Goal: Task Accomplishment & Management: Use online tool/utility

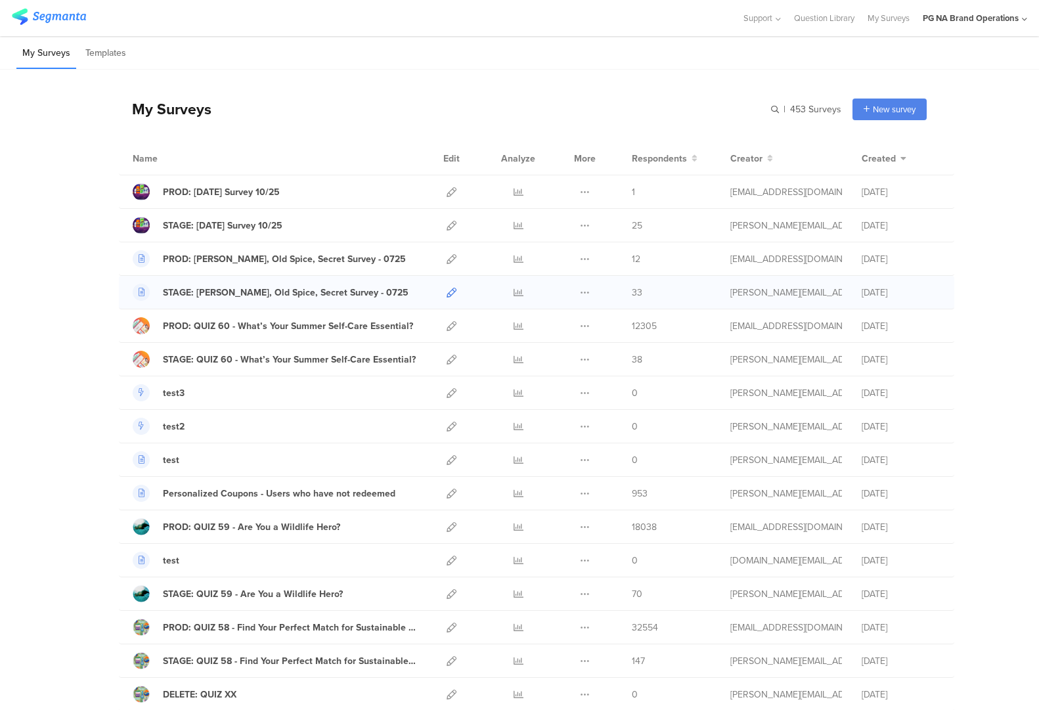
click at [449, 294] on icon at bounding box center [452, 293] width 10 height 10
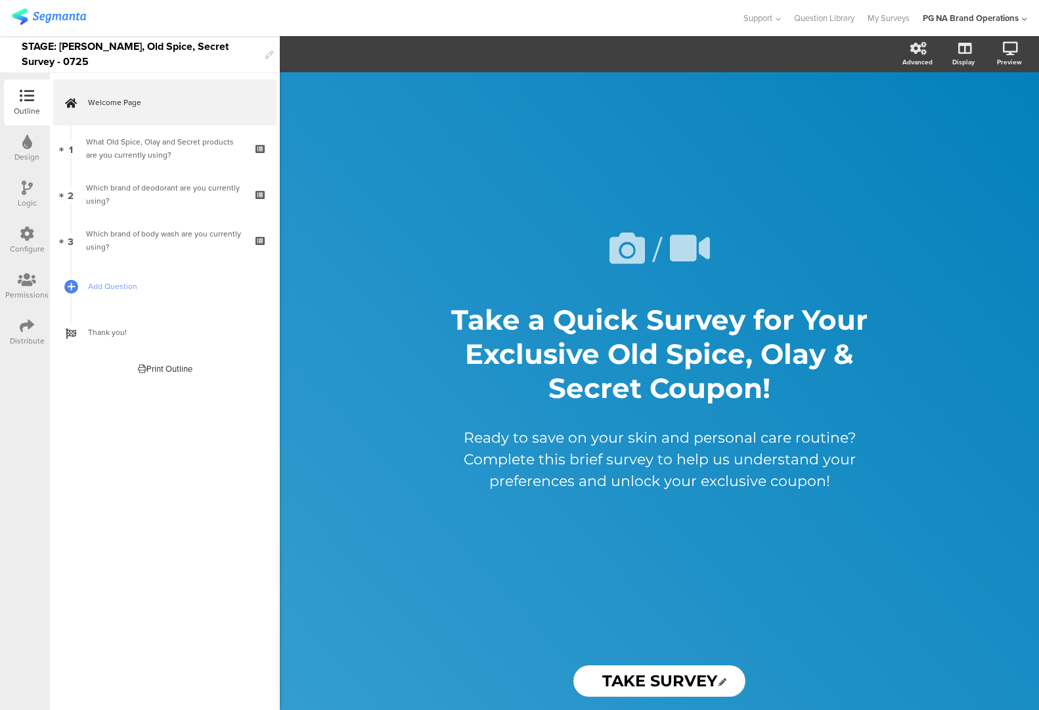
click at [32, 237] on icon at bounding box center [27, 234] width 14 height 14
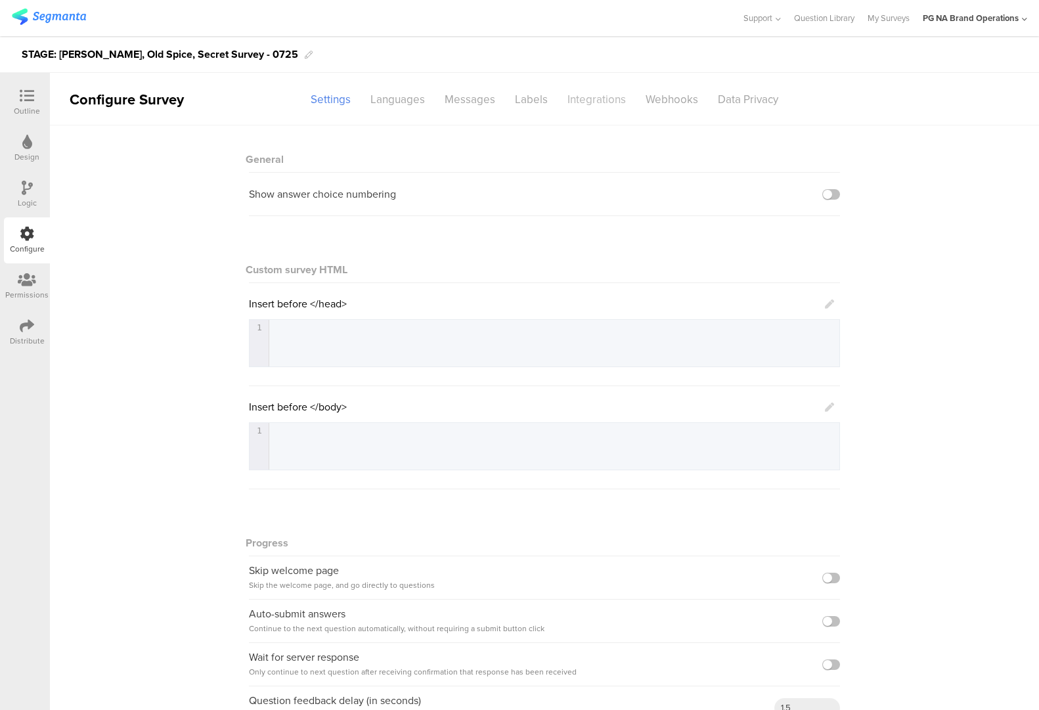
click at [583, 108] on div "Integrations" at bounding box center [597, 99] width 78 height 23
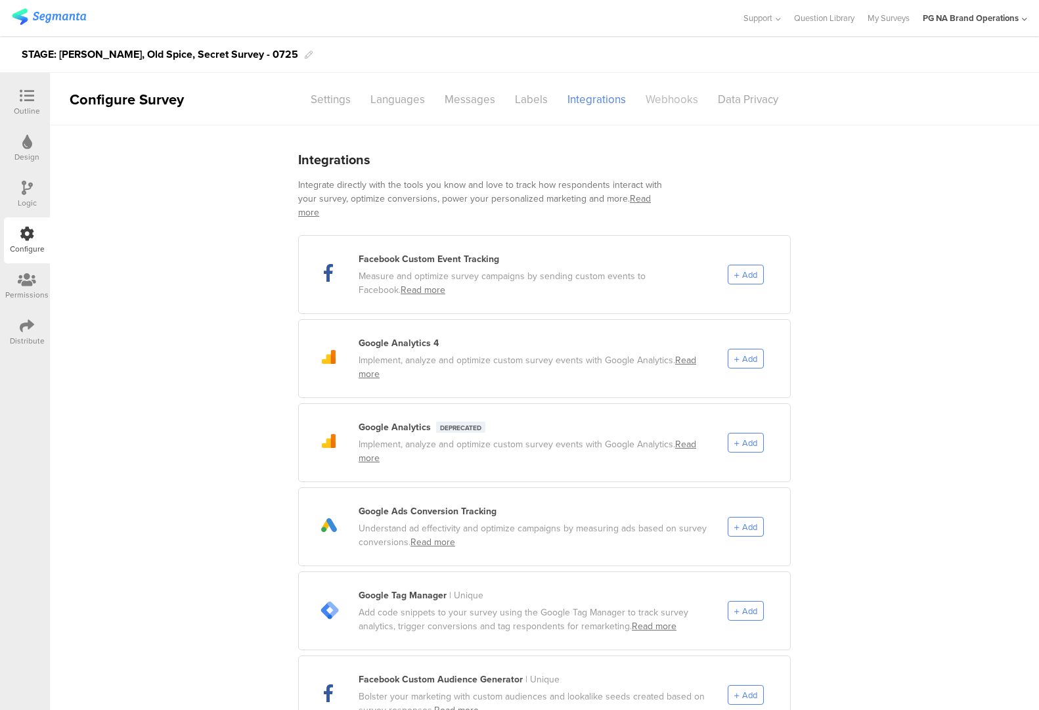
click at [665, 100] on div "Webhooks" at bounding box center [672, 99] width 72 height 23
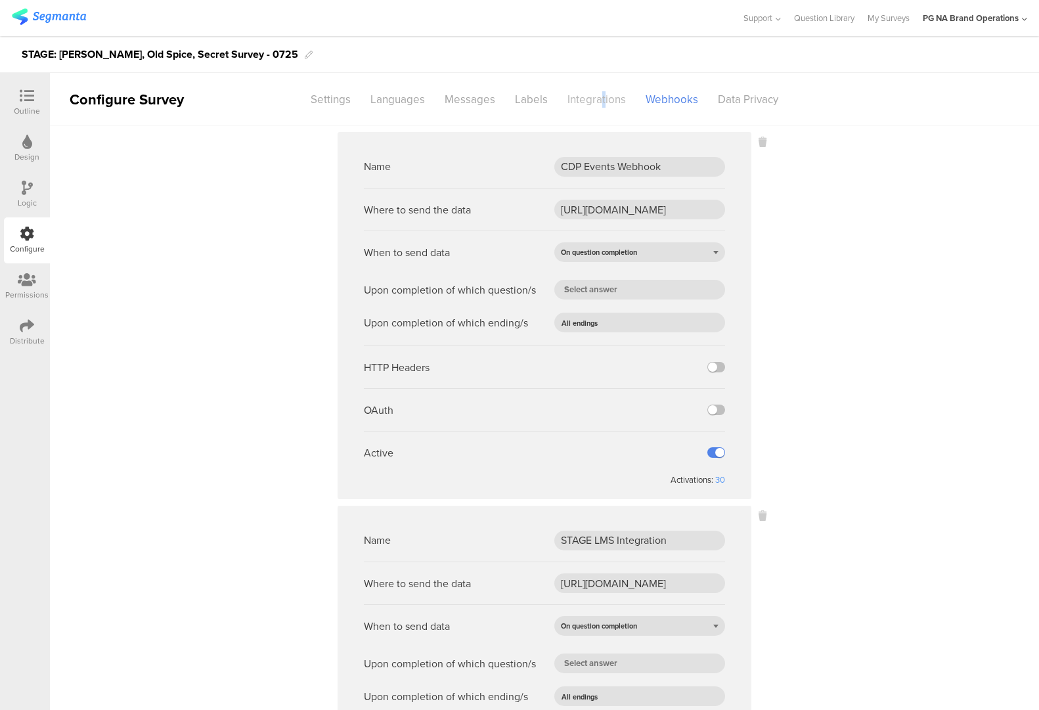
click at [602, 105] on div "Integrations" at bounding box center [597, 99] width 78 height 23
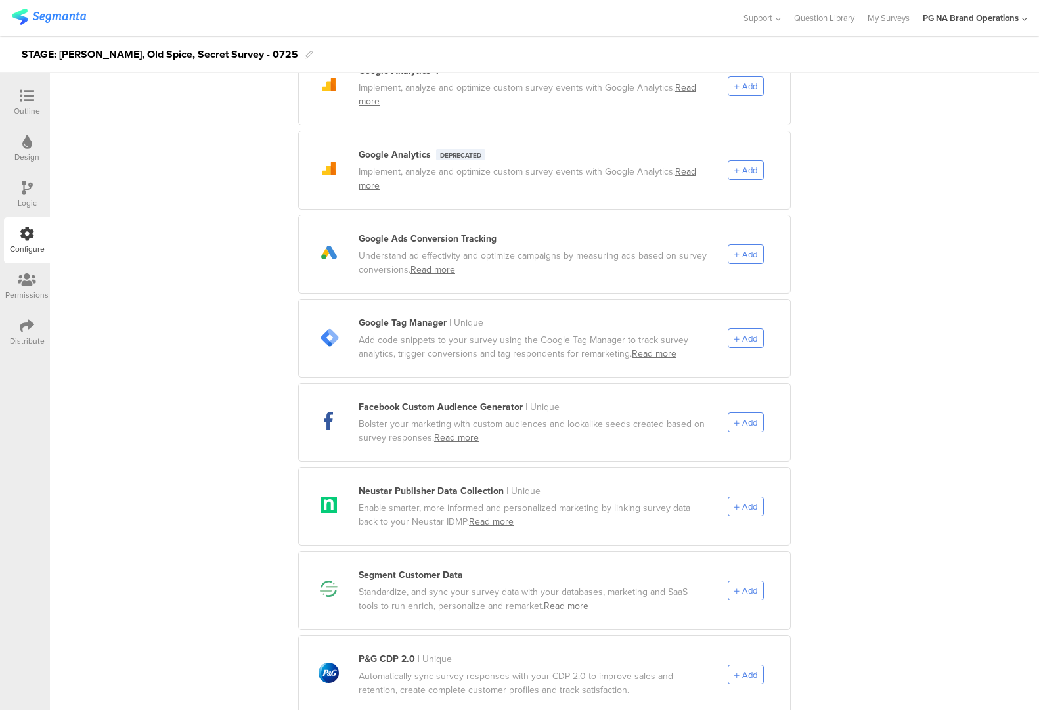
scroll to position [383, 0]
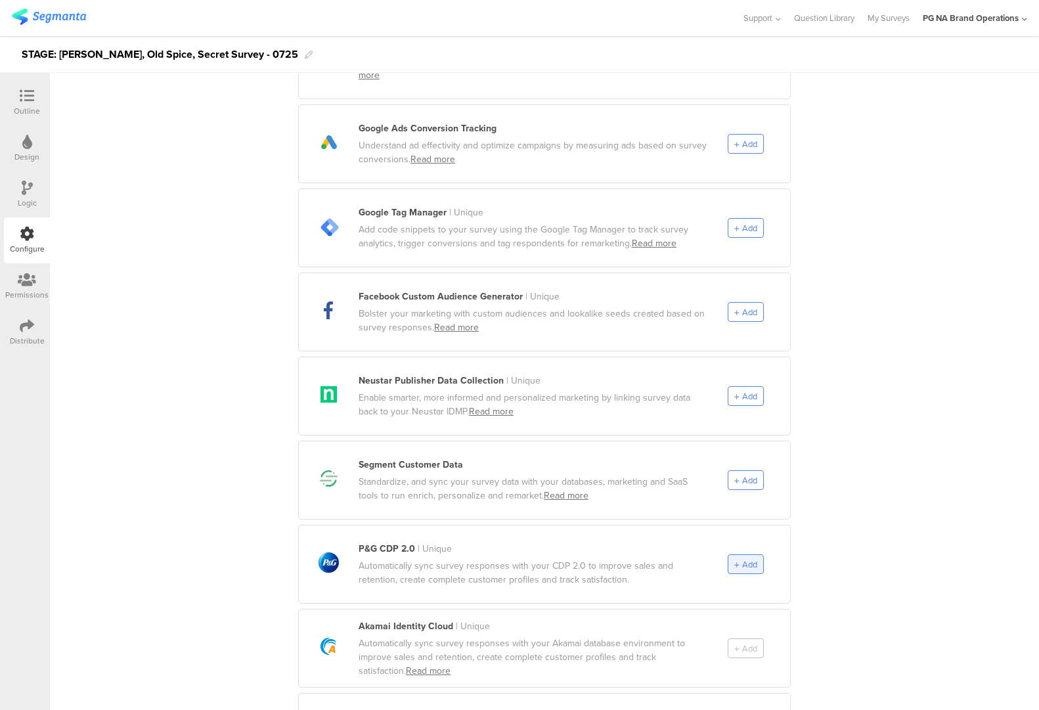
click at [739, 562] on icon at bounding box center [736, 565] width 5 height 7
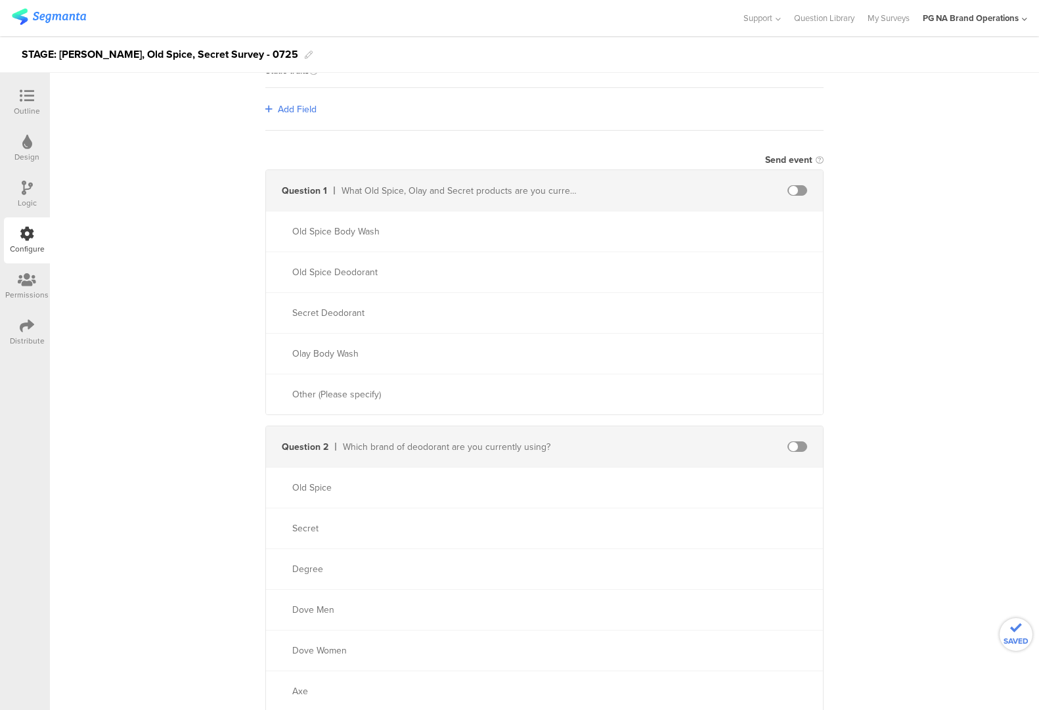
scroll to position [0, 0]
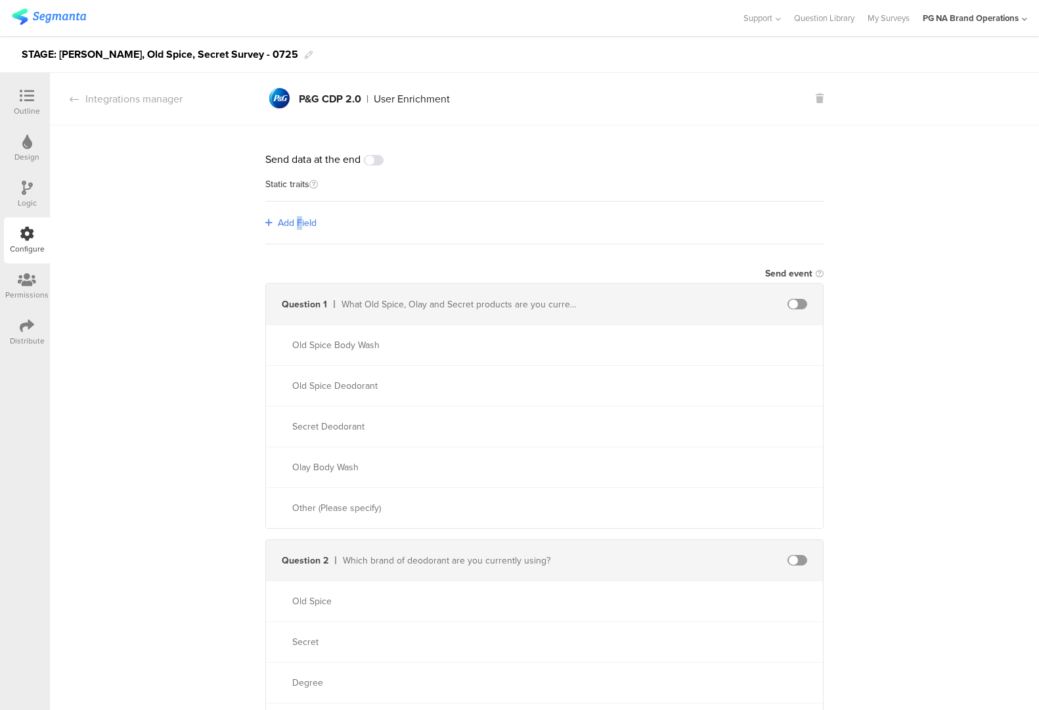
click at [300, 222] on span "Add Field" at bounding box center [297, 223] width 39 height 14
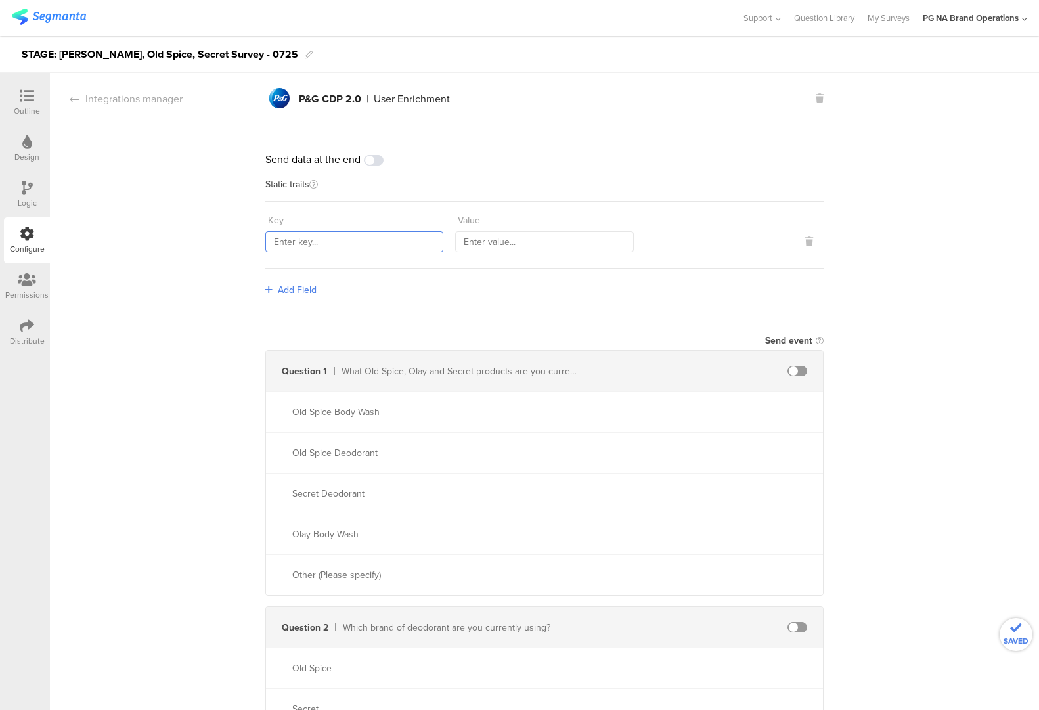
drag, startPoint x: 305, startPoint y: 237, endPoint x: 298, endPoint y: 240, distance: 7.7
click at [306, 237] on input "text" at bounding box center [354, 241] width 178 height 21
type input "countryCode"
type input "[GEOGRAPHIC_DATA]"
click at [285, 287] on span "Add Field" at bounding box center [297, 290] width 39 height 14
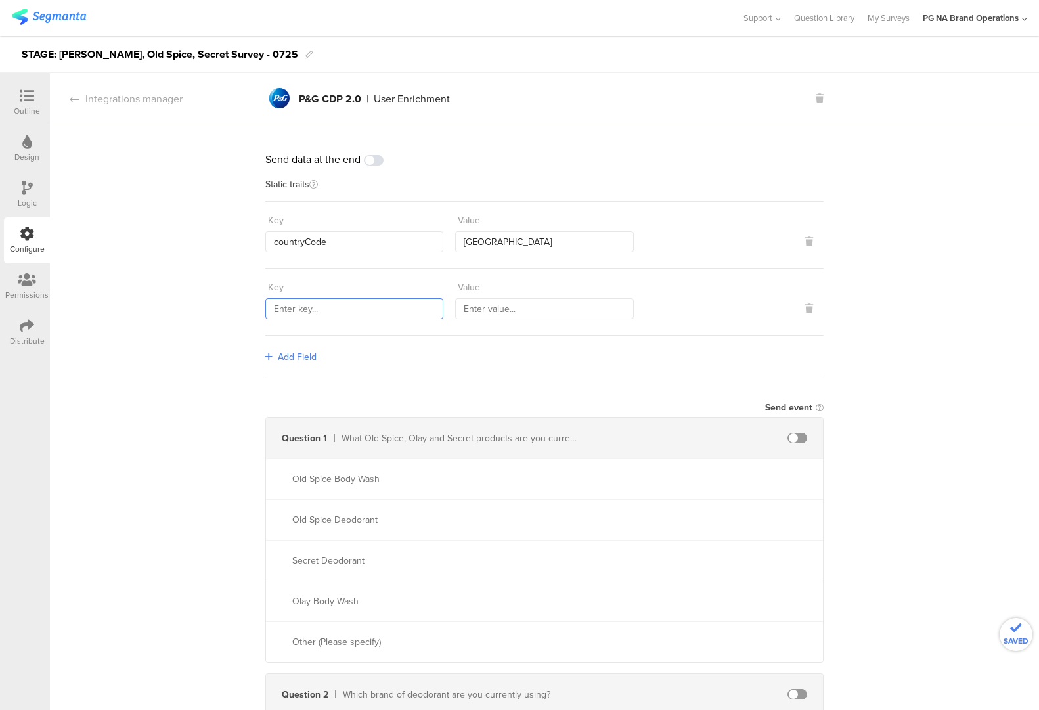
click at [308, 309] on input "text" at bounding box center [354, 308] width 178 height 21
type input "marketingProgramNumber"
type input "115"
click at [281, 353] on span "Add Field" at bounding box center [297, 357] width 39 height 14
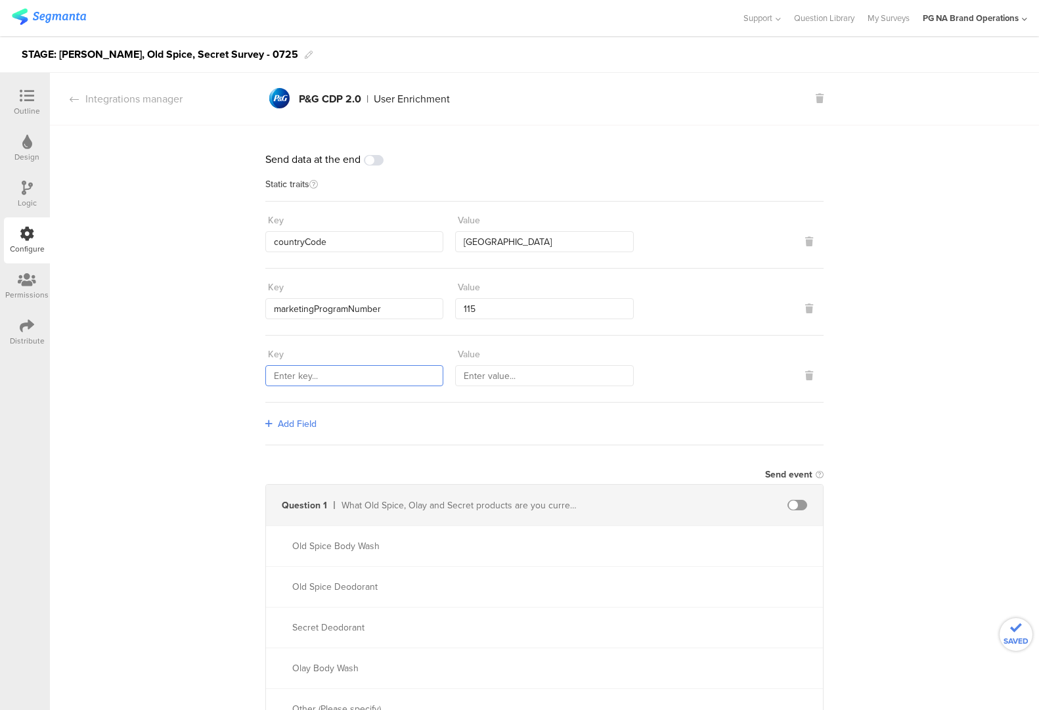
click at [308, 376] on input "text" at bounding box center [354, 375] width 178 height 21
type input "sourceId"
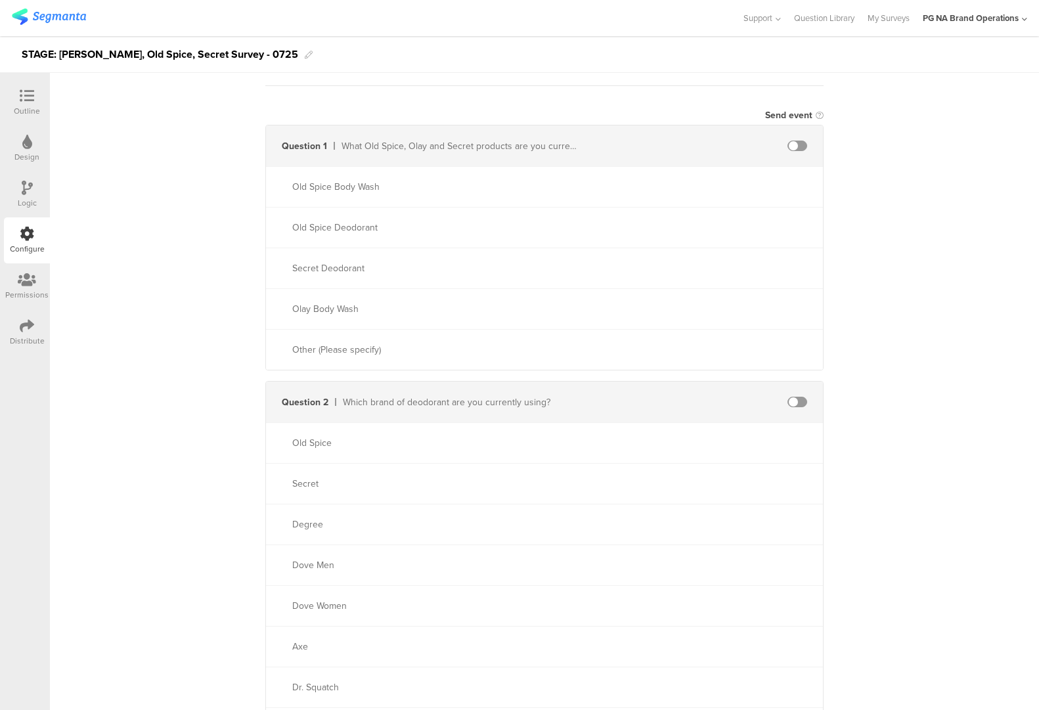
scroll to position [407, 0]
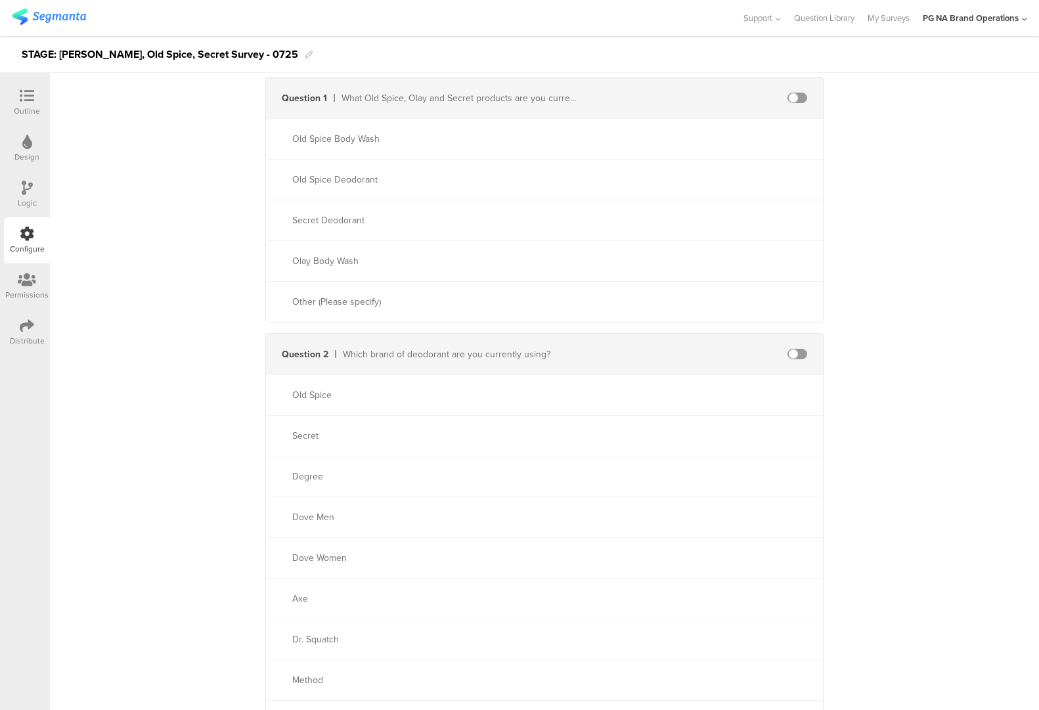
type input "1318"
click at [808, 360] on div "Question 2 Which brand of deodorant are you currently using?" at bounding box center [544, 354] width 557 height 41
click at [801, 357] on span at bounding box center [798, 354] width 20 height 11
drag, startPoint x: 219, startPoint y: 407, endPoint x: 261, endPoint y: 399, distance: 42.8
click at [219, 407] on div "Send data at the end Static traits Key countryCode Value USA Key marketingProgr…" at bounding box center [544, 572] width 989 height 1709
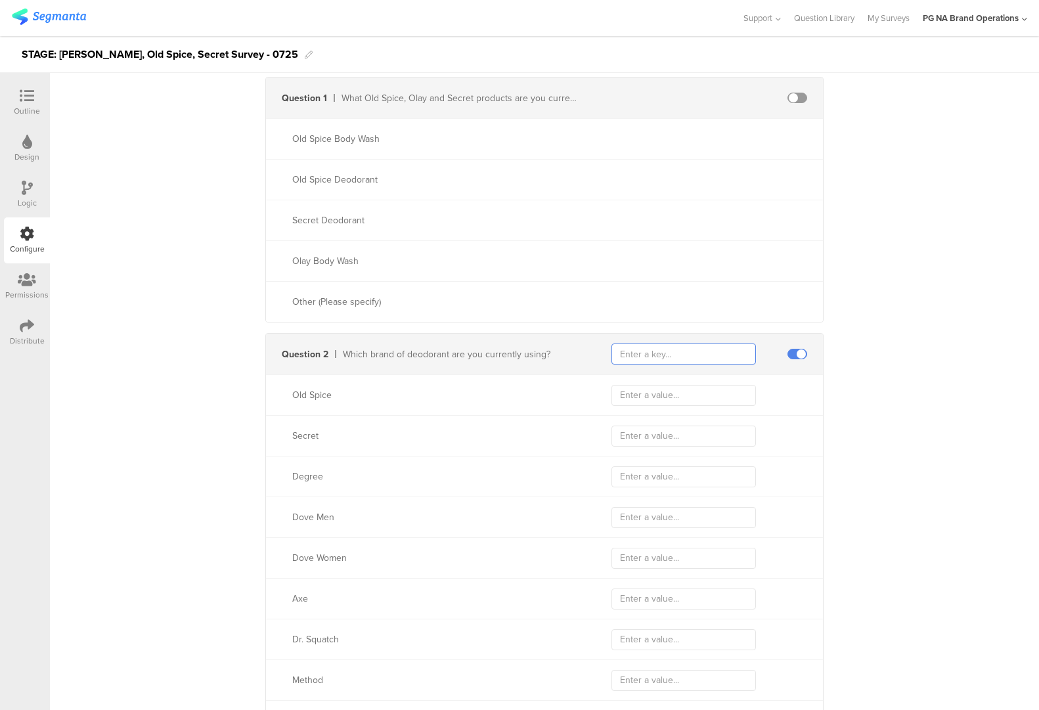
click at [689, 357] on input "text" at bounding box center [684, 354] width 145 height 21
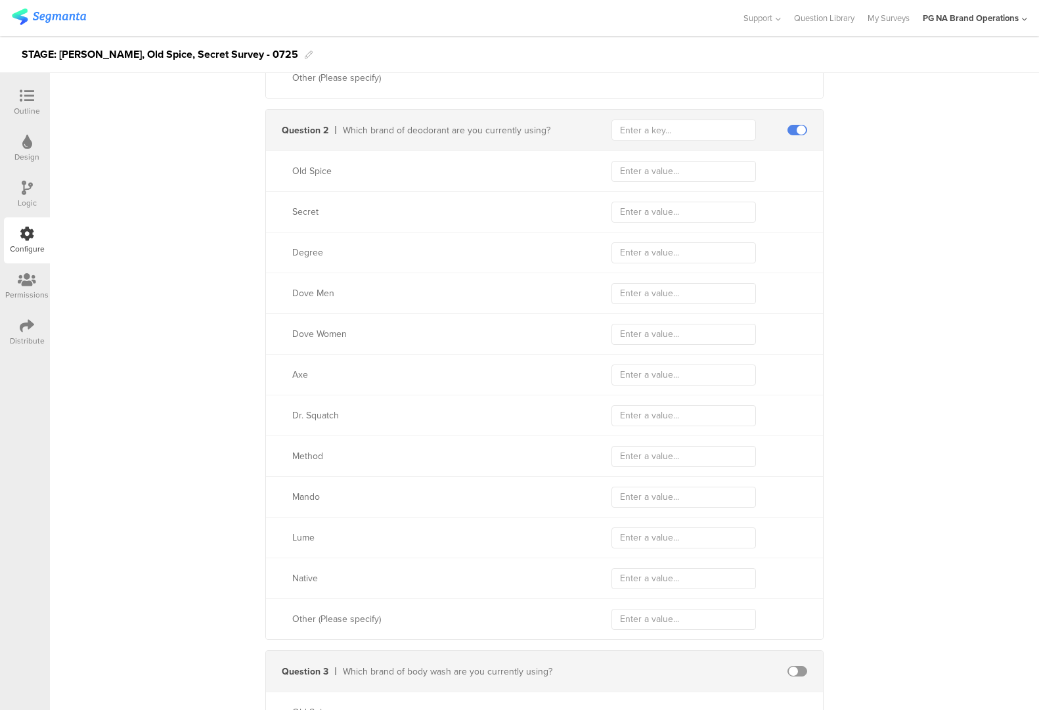
scroll to position [631, 0]
click at [647, 137] on input "text" at bounding box center [684, 130] width 145 height 21
type input "2595"
type input "Old Spice"
type input "Secret"
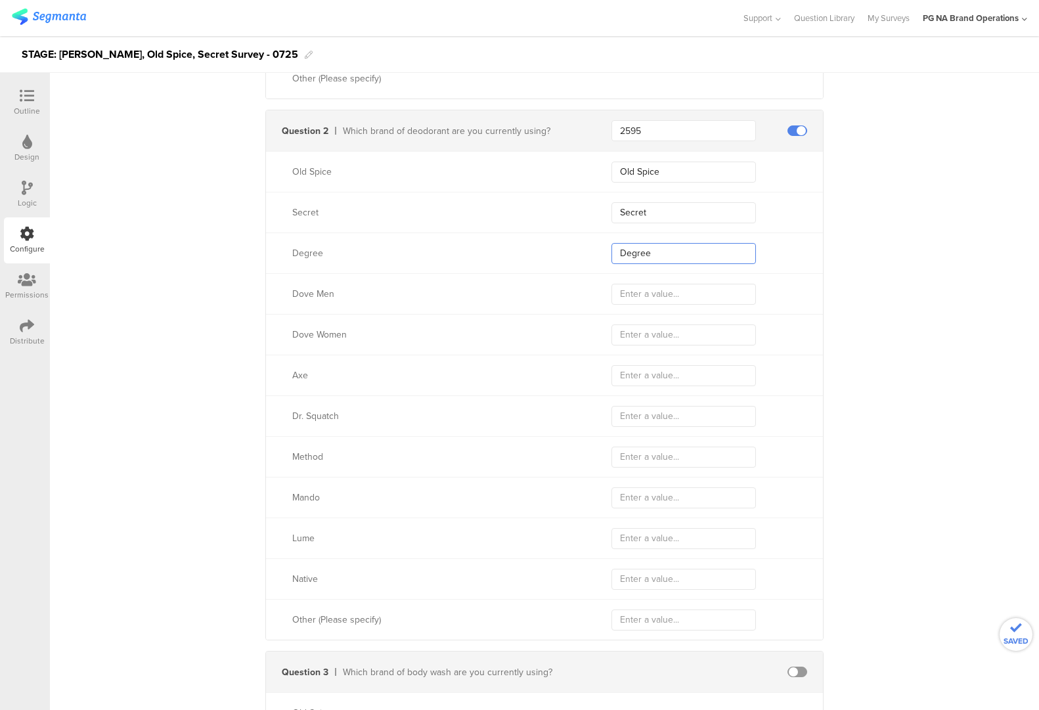
type input "Degree"
type input "Dove Men"
type input "Doveomen"
type input "A"
click at [688, 338] on input "Doveomen" at bounding box center [684, 334] width 145 height 21
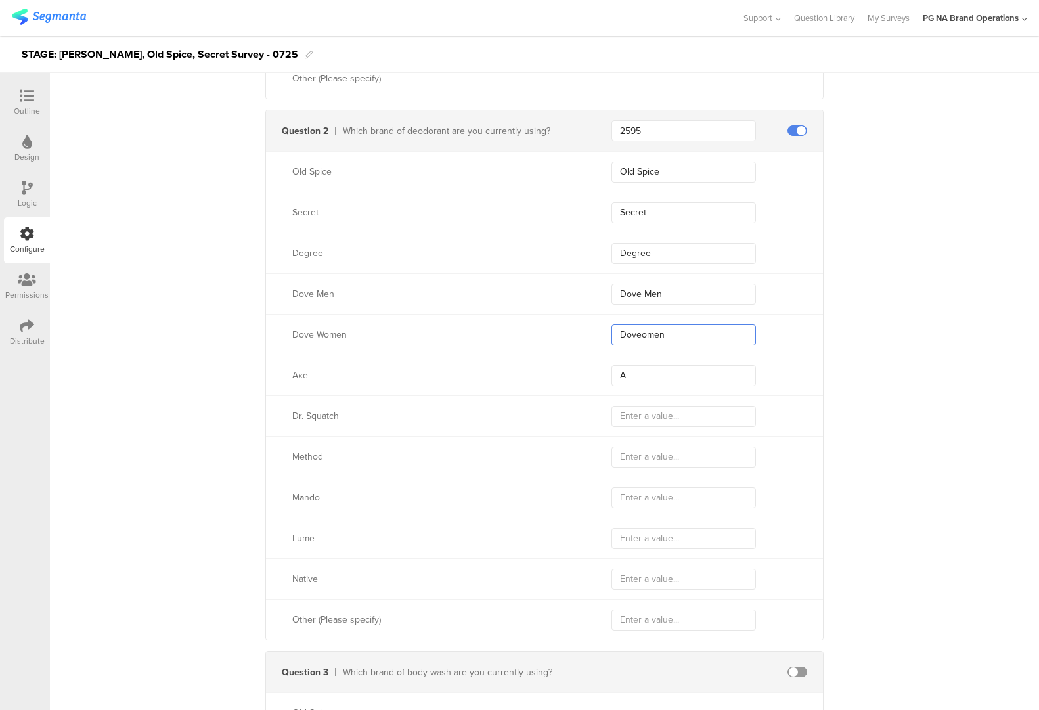
click at [512, 326] on div "Dove Women Doveomen" at bounding box center [544, 334] width 557 height 41
type input "Dove Women"
type input "Axe"
type input "Dr. Squatch"
type input "Method"
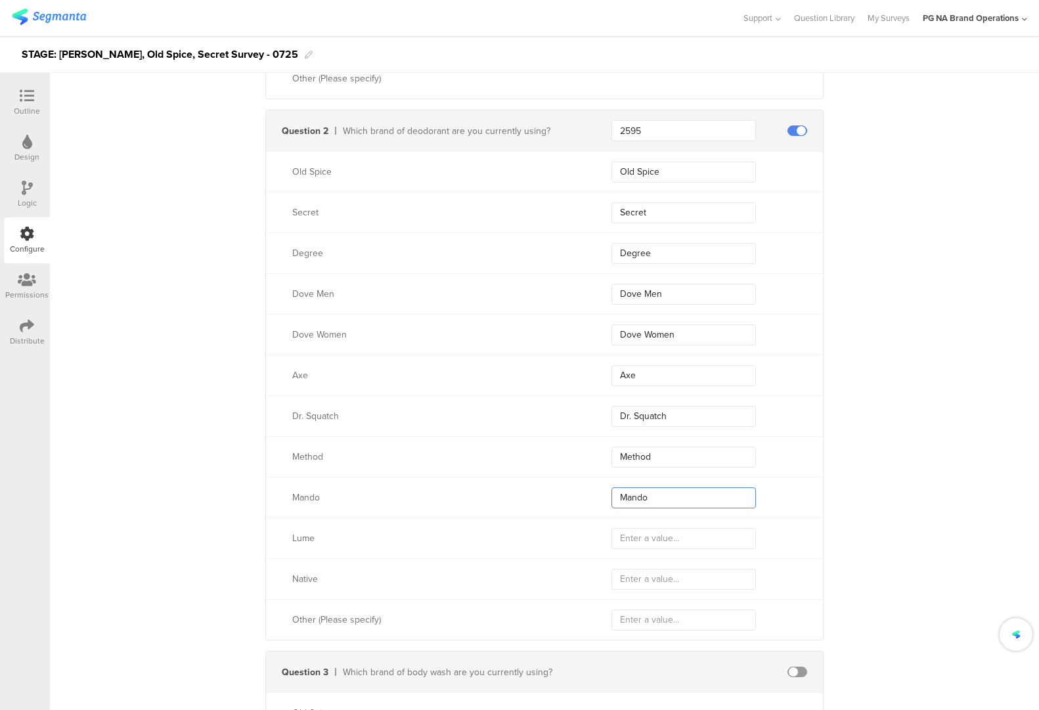
type input "Mando"
type input "Lume"
type input "Native"
type input "Other"
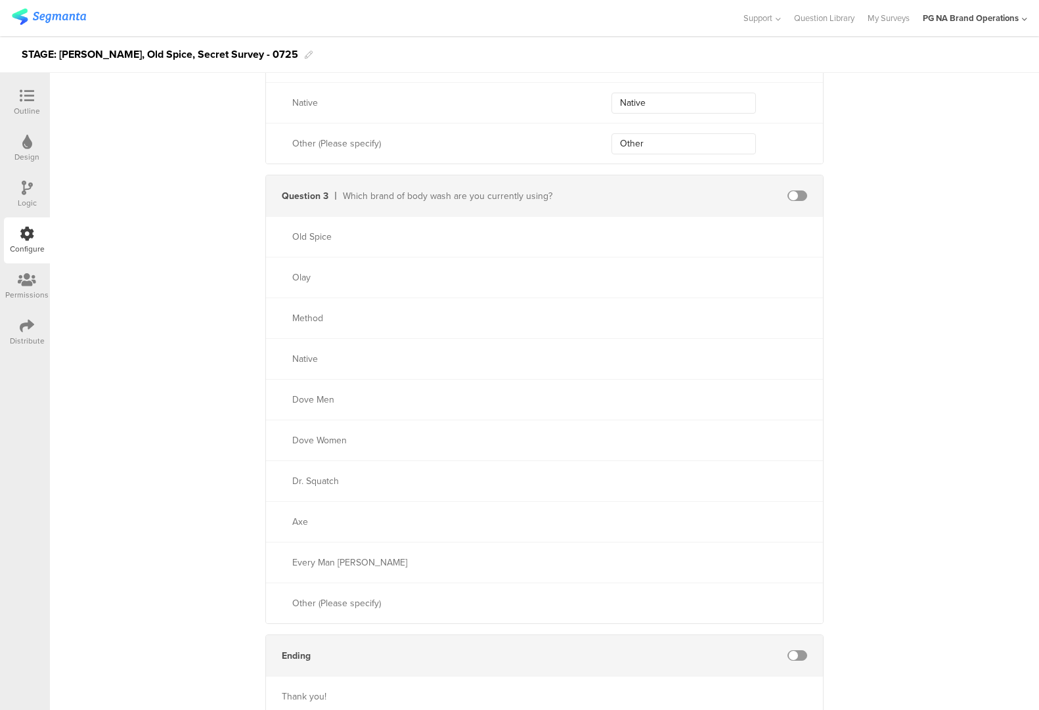
scroll to position [1115, 0]
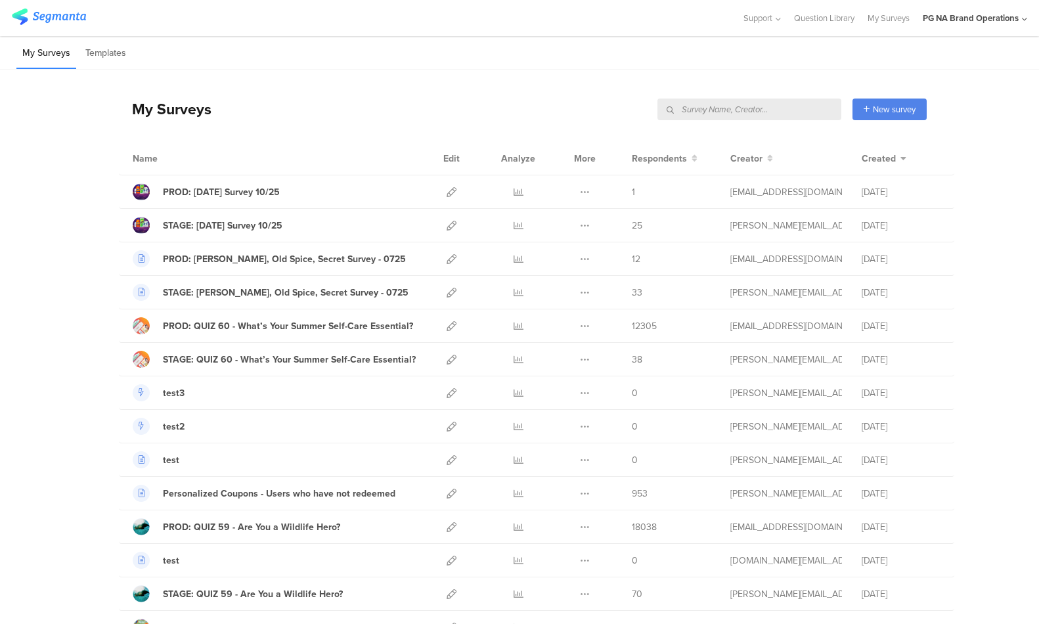
click at [770, 108] on input "text" at bounding box center [750, 110] width 184 height 22
type input "deq"
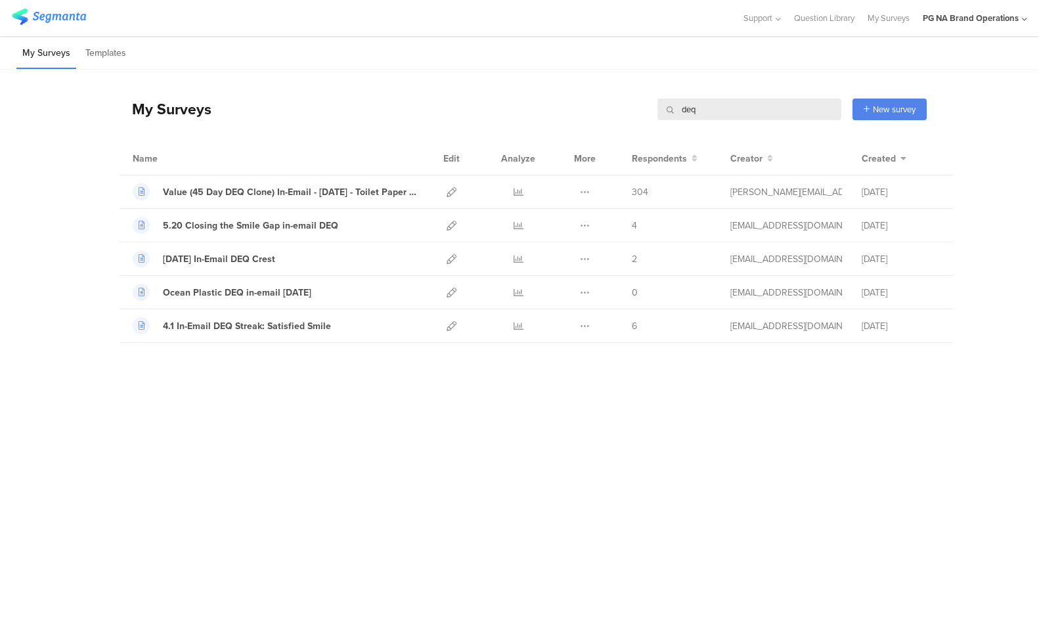
click at [656, 112] on div "My Surveys deq deq New survey Start from scratch Choose from templates" at bounding box center [523, 109] width 808 height 53
type input "D"
type input "data"
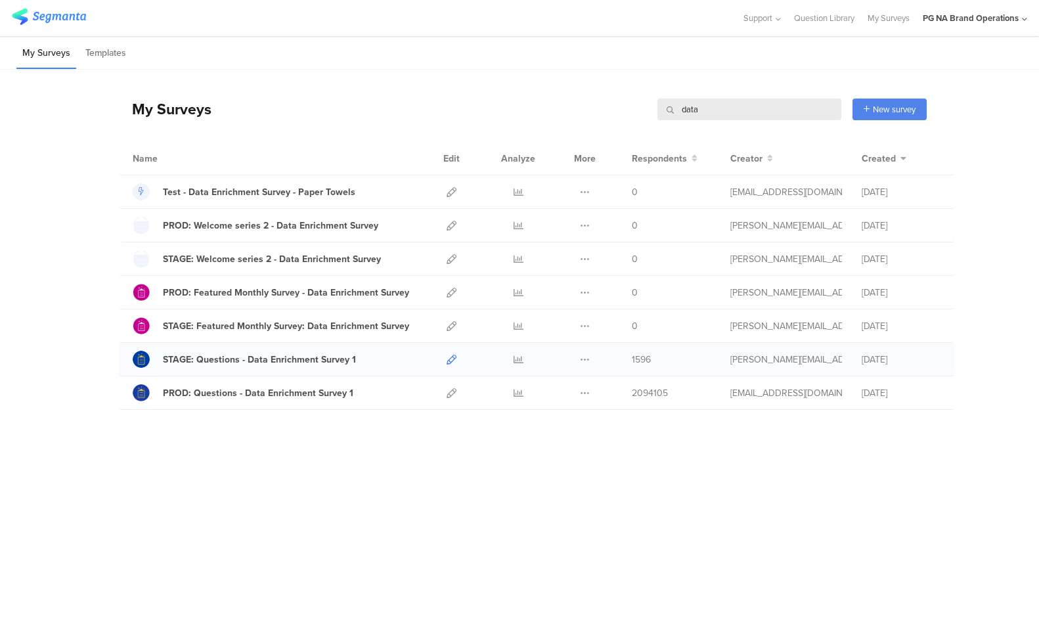
click at [453, 360] on icon at bounding box center [452, 360] width 10 height 10
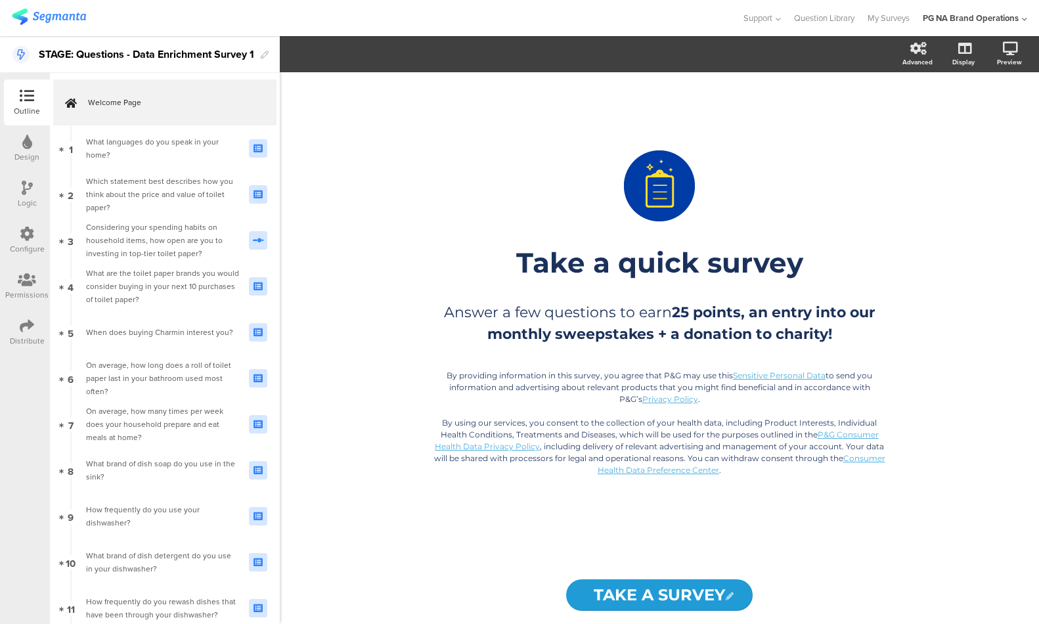
click at [20, 237] on icon at bounding box center [27, 234] width 14 height 14
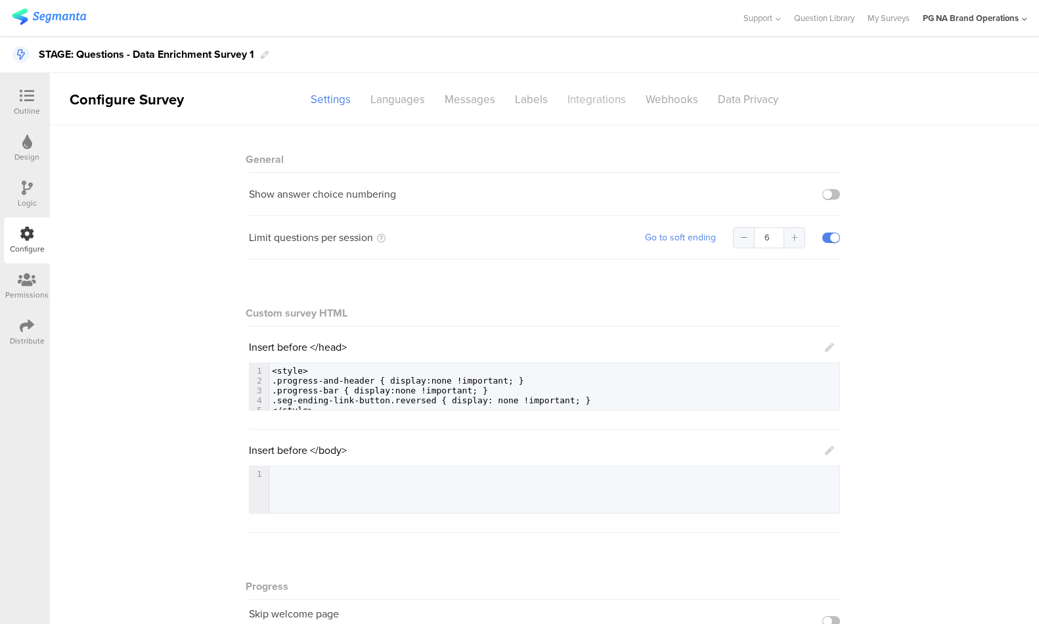
click at [600, 100] on div "Integrations" at bounding box center [597, 99] width 78 height 23
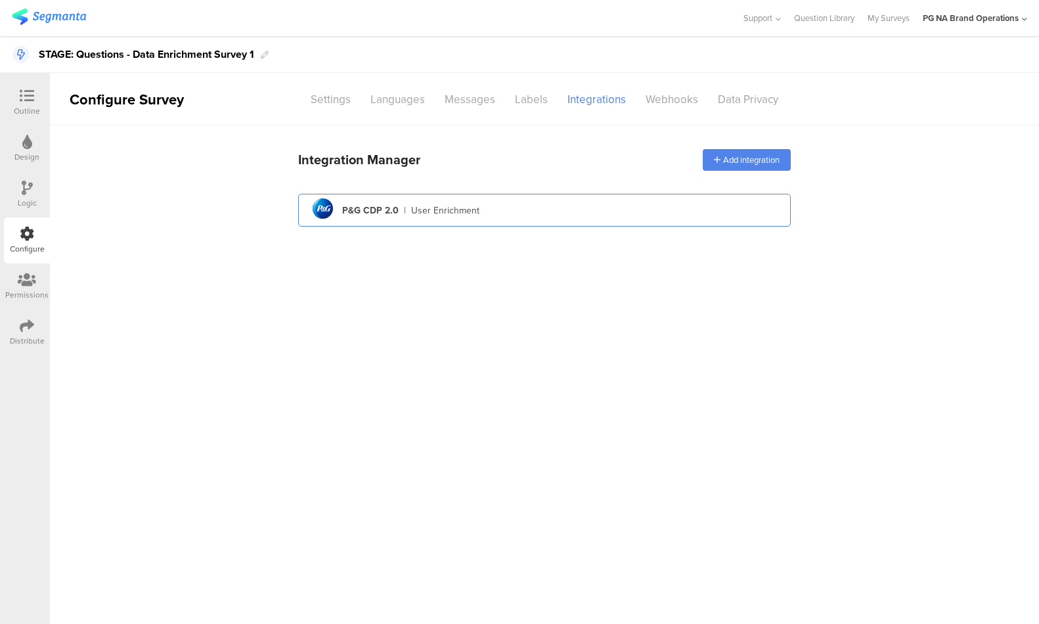
click at [420, 211] on div "User Enrichment" at bounding box center [445, 211] width 68 height 14
